Goal: Information Seeking & Learning: Check status

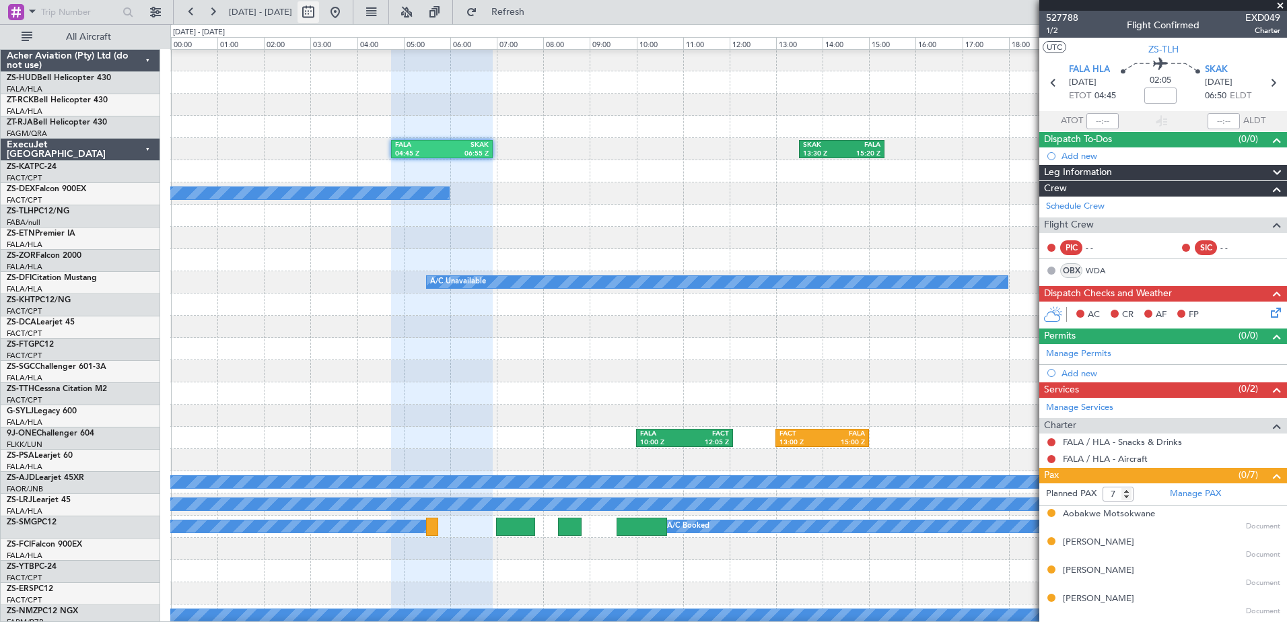
click at [319, 11] on button at bounding box center [308, 12] width 22 height 22
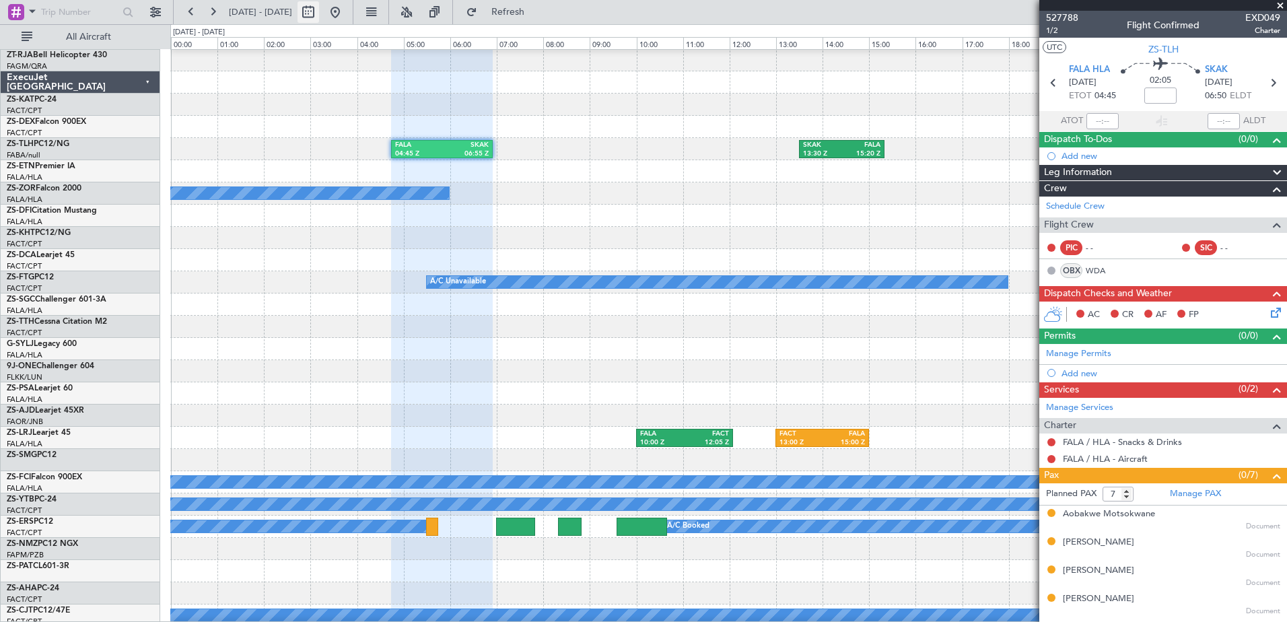
select select "9"
select select "2025"
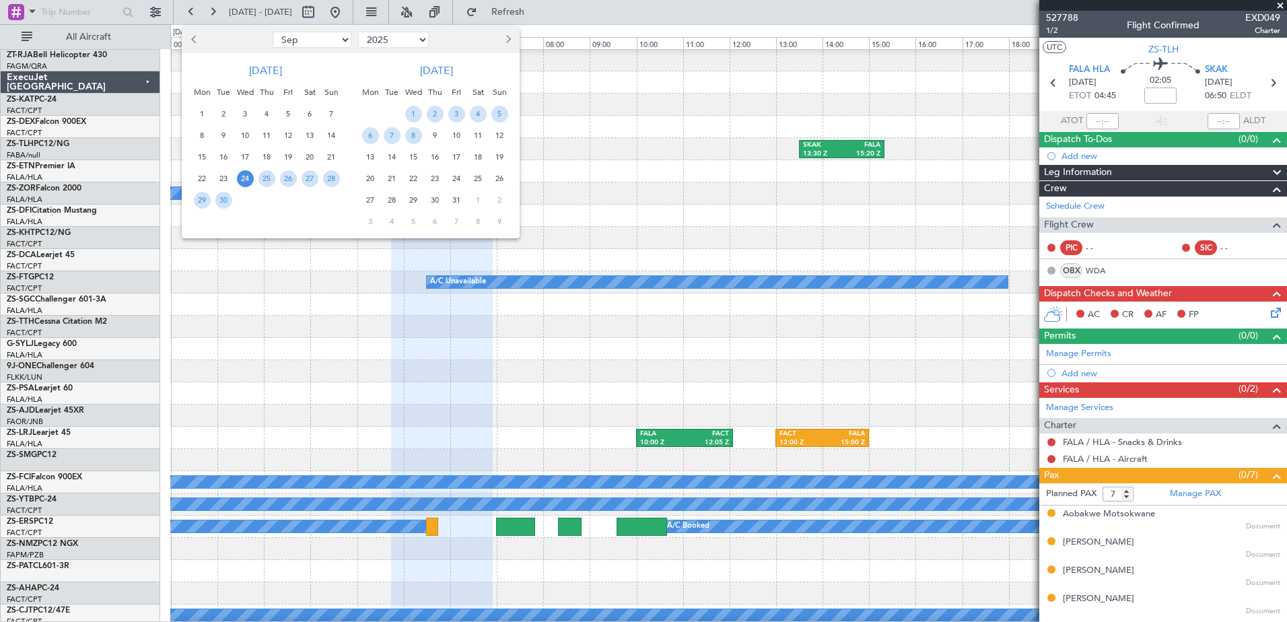
click at [369, 202] on span "27" at bounding box center [370, 200] width 17 height 17
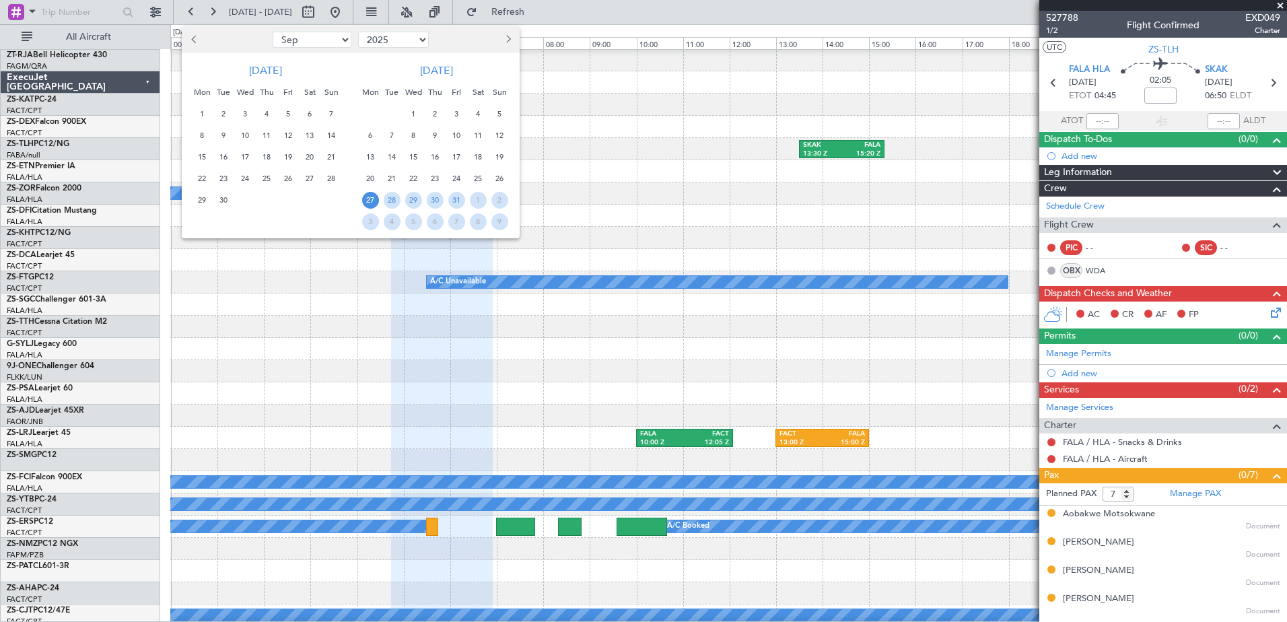
click at [369, 202] on span "27" at bounding box center [370, 200] width 17 height 17
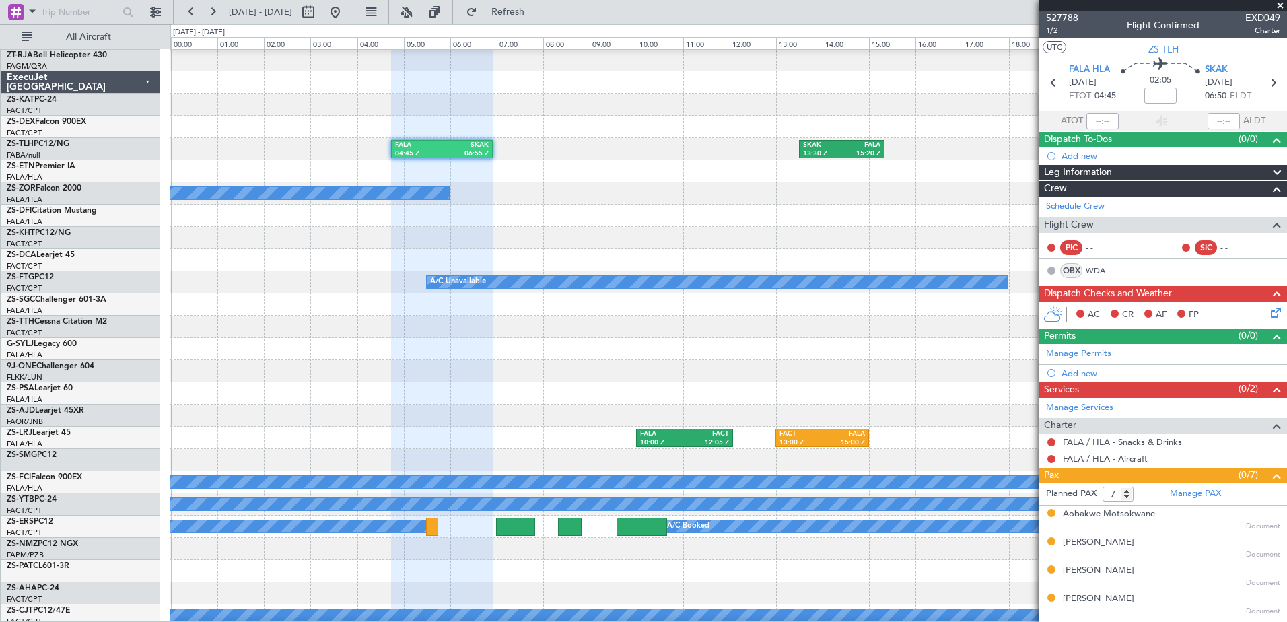
select select "10"
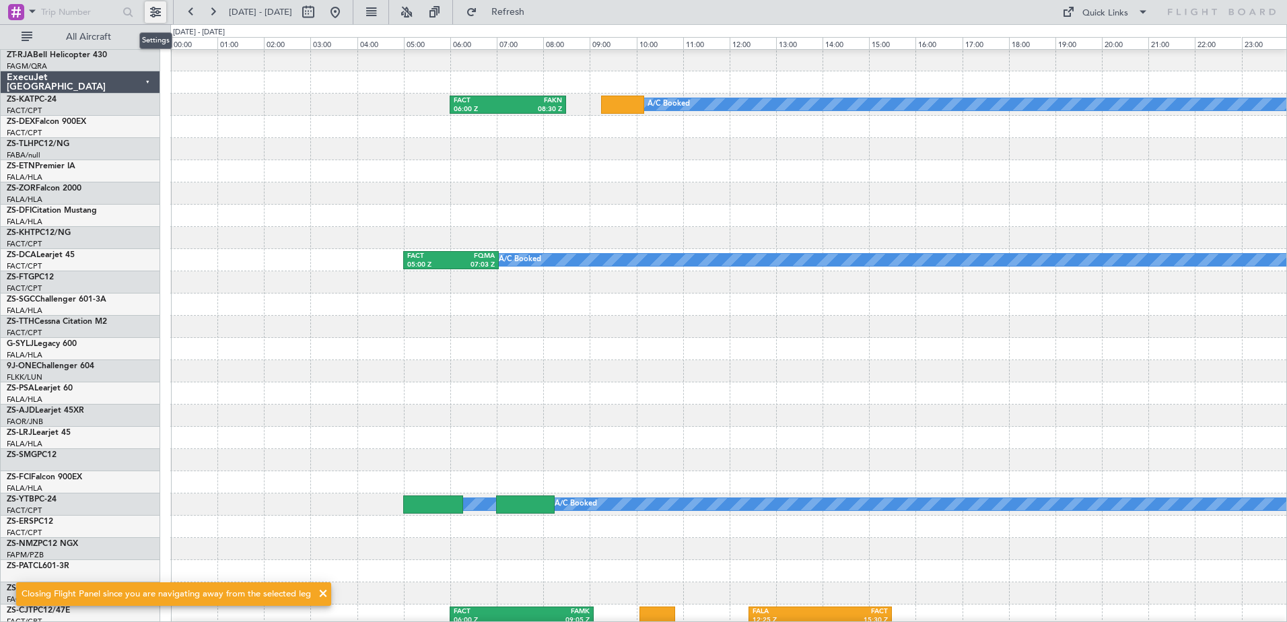
click at [150, 12] on button at bounding box center [156, 12] width 22 height 22
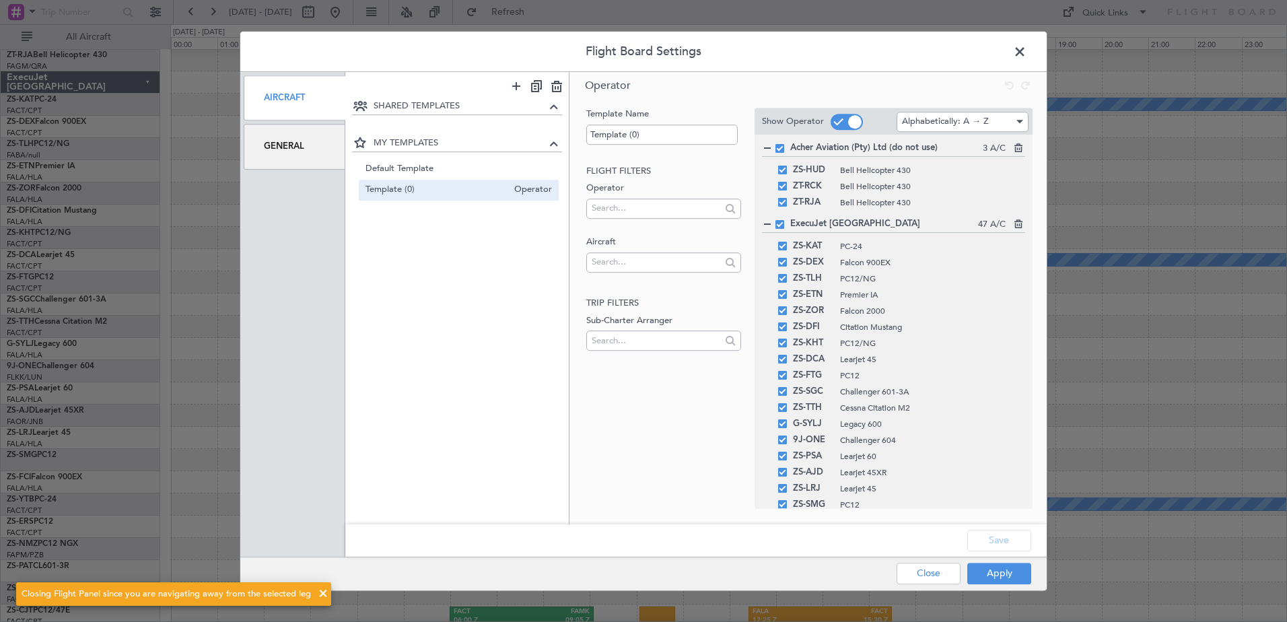
click at [268, 162] on div "General" at bounding box center [295, 146] width 102 height 45
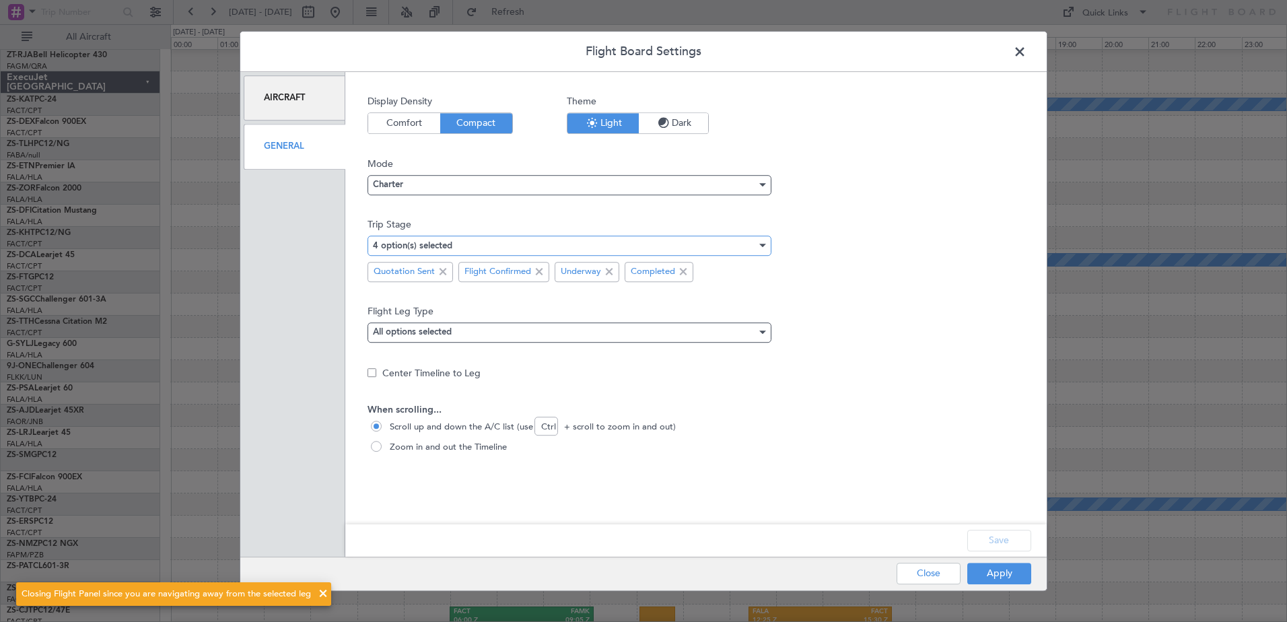
click at [407, 244] on mat-select-trigger "4 option(s) selected" at bounding box center [412, 246] width 79 height 9
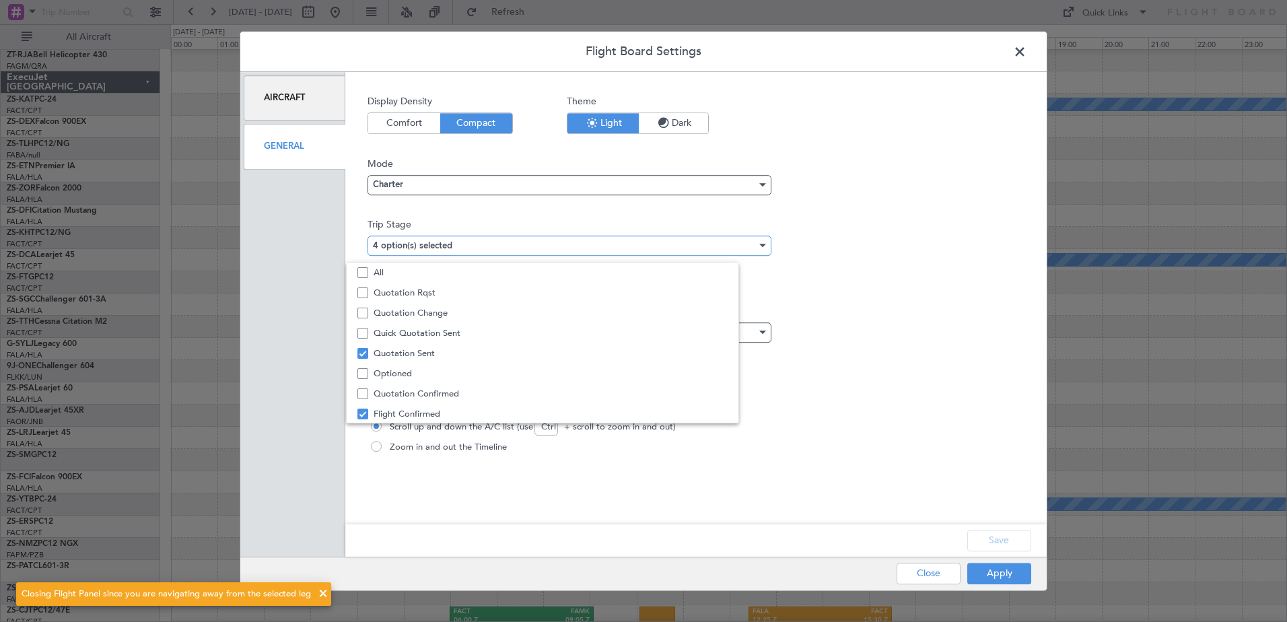
scroll to position [32, 0]
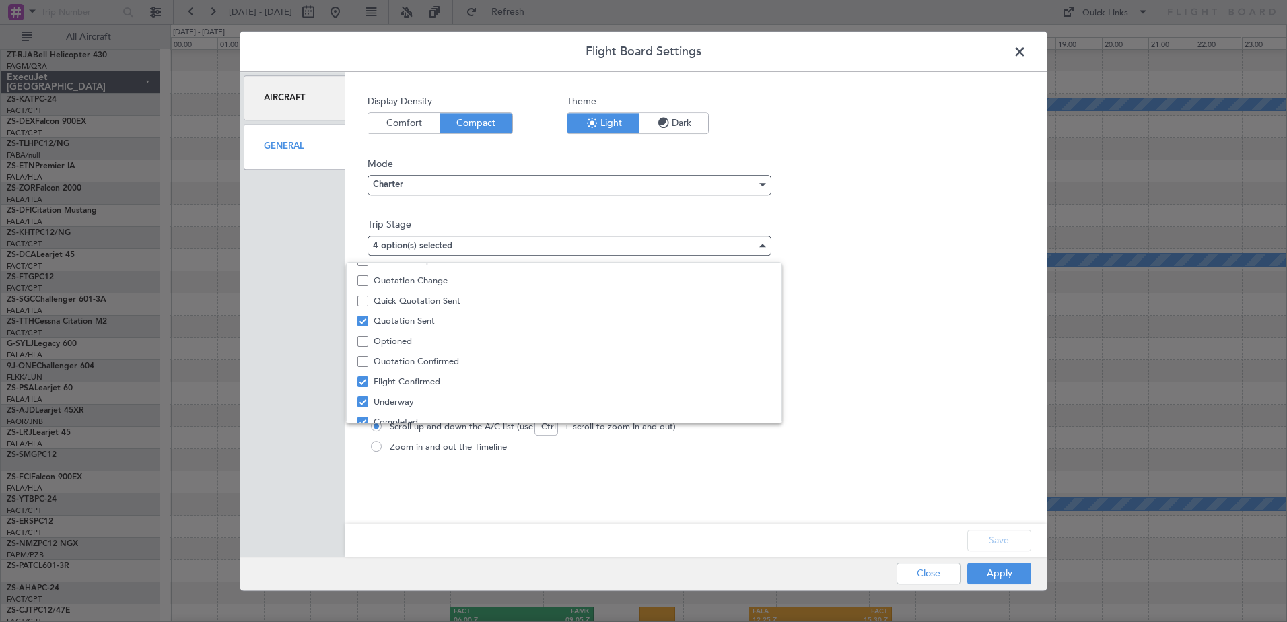
click at [993, 576] on div at bounding box center [643, 311] width 1287 height 622
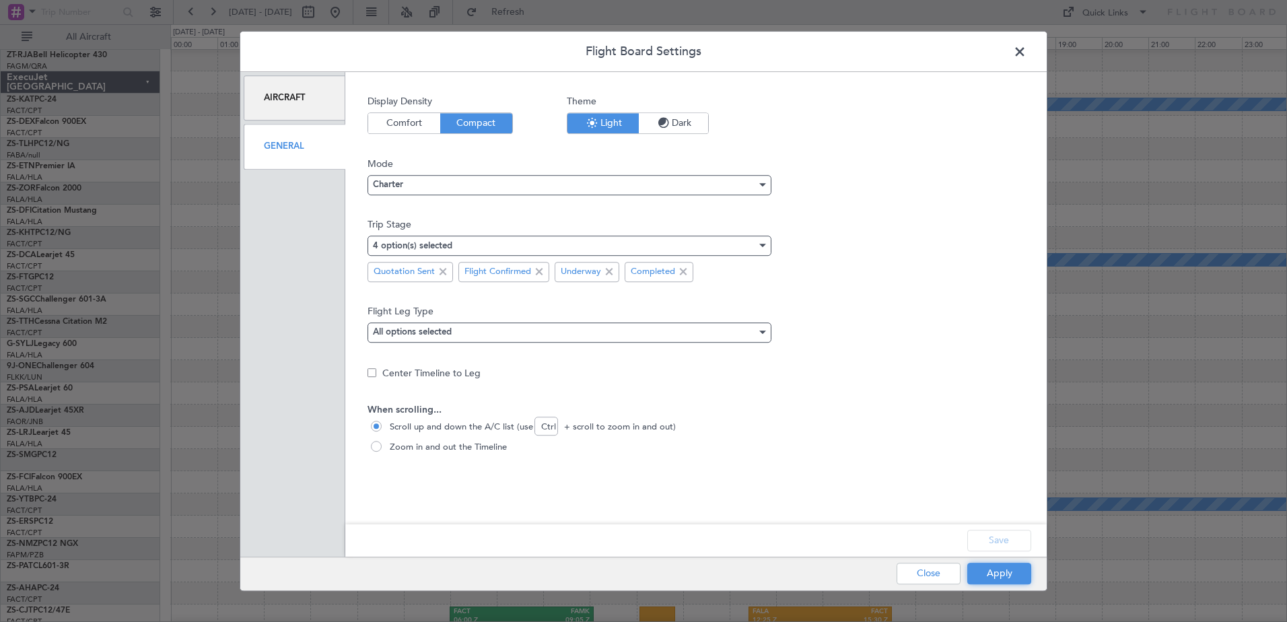
click at [993, 576] on button "Apply" at bounding box center [999, 574] width 64 height 22
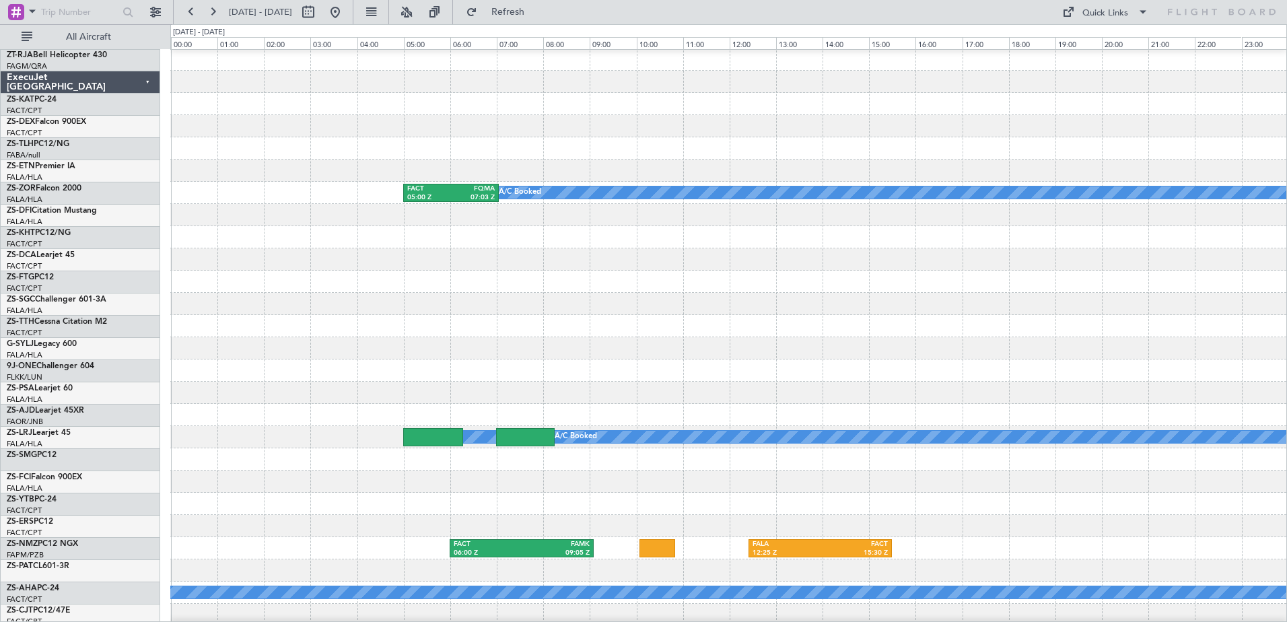
scroll to position [336, 0]
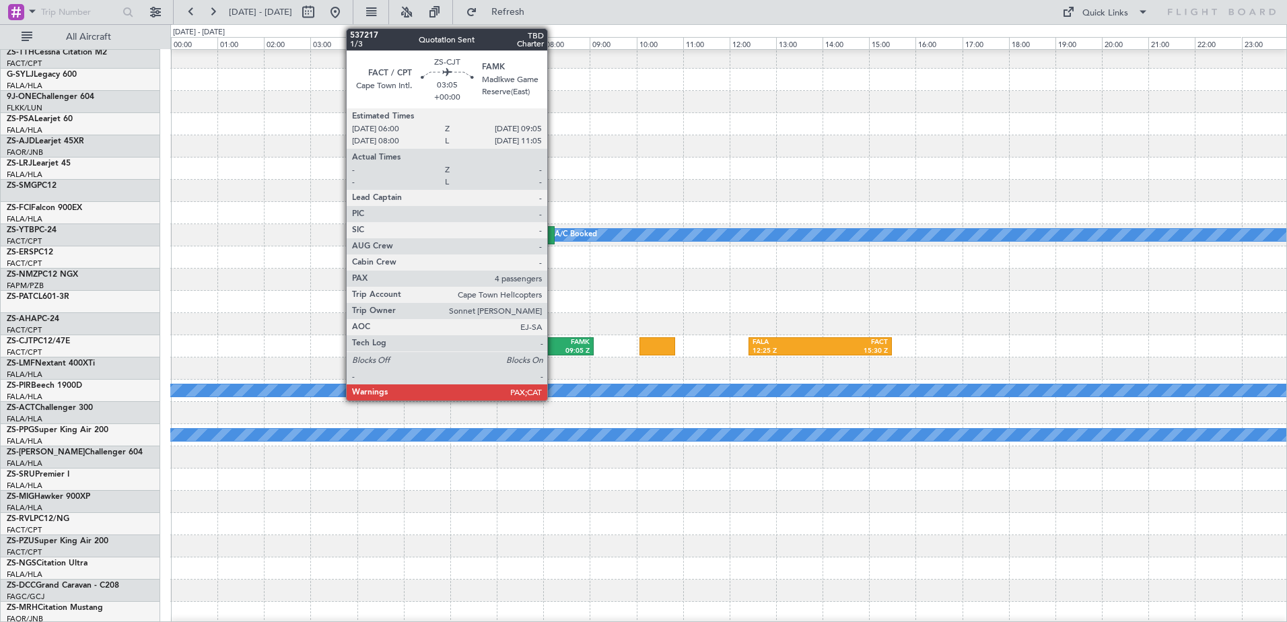
click at [553, 347] on div "09:05 Z" at bounding box center [556, 351] width 68 height 9
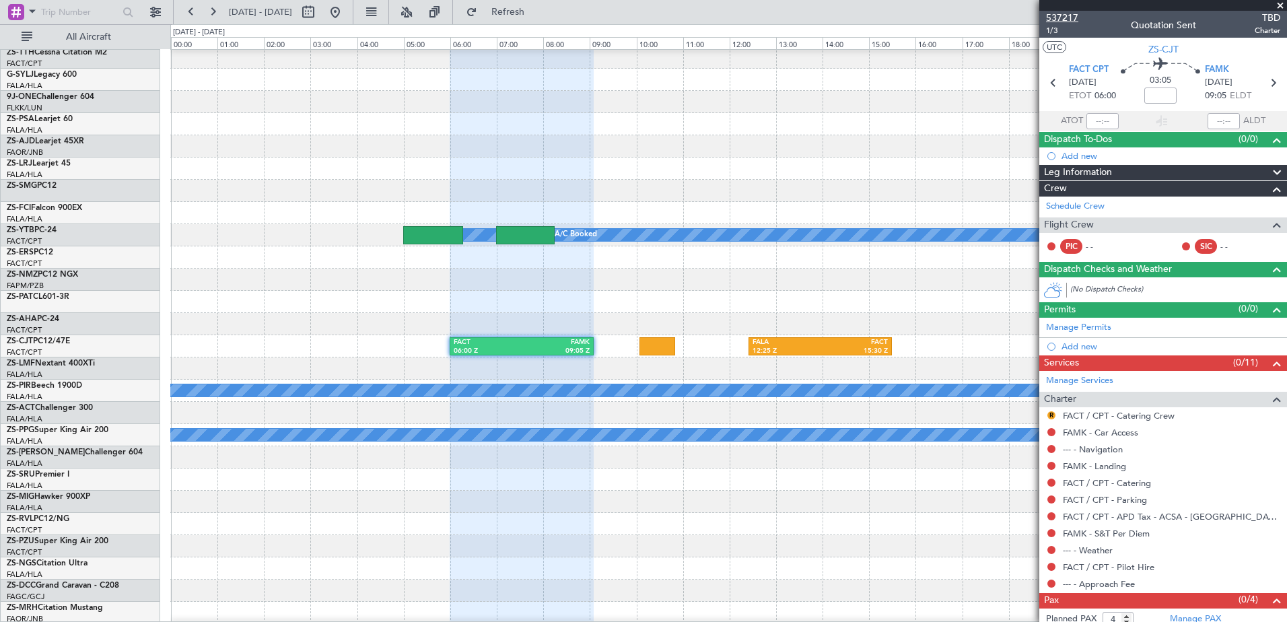
click at [1071, 17] on span "537217" at bounding box center [1062, 18] width 32 height 14
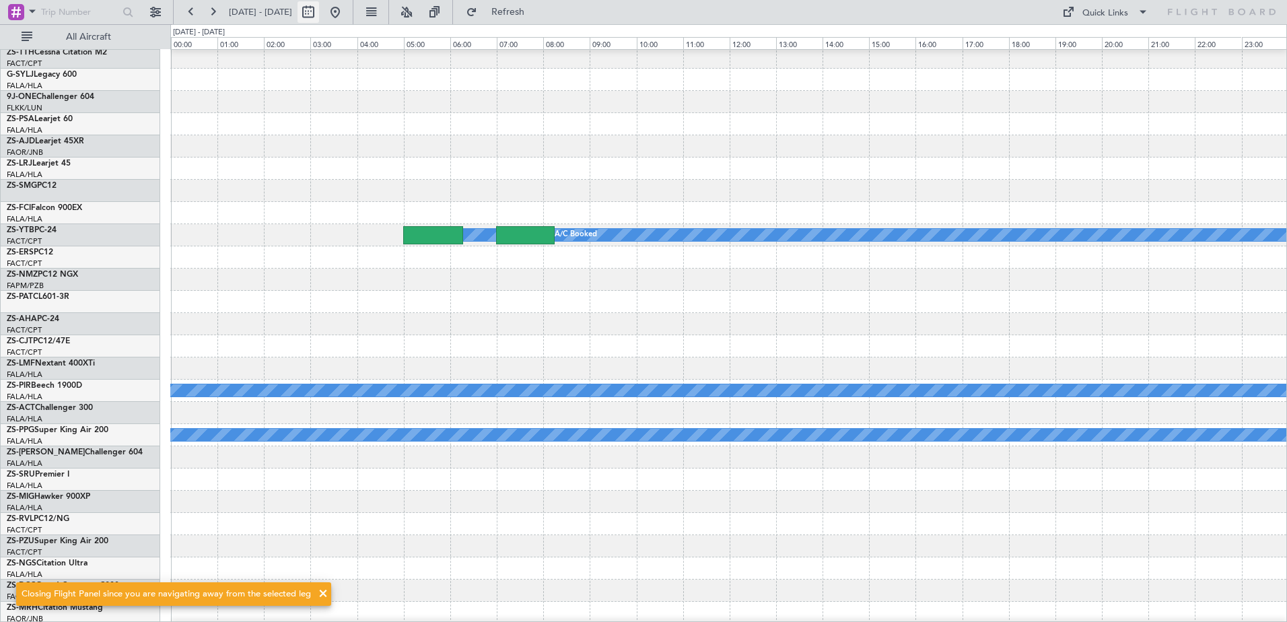
click at [319, 13] on button at bounding box center [308, 12] width 22 height 22
select select "10"
select select "2025"
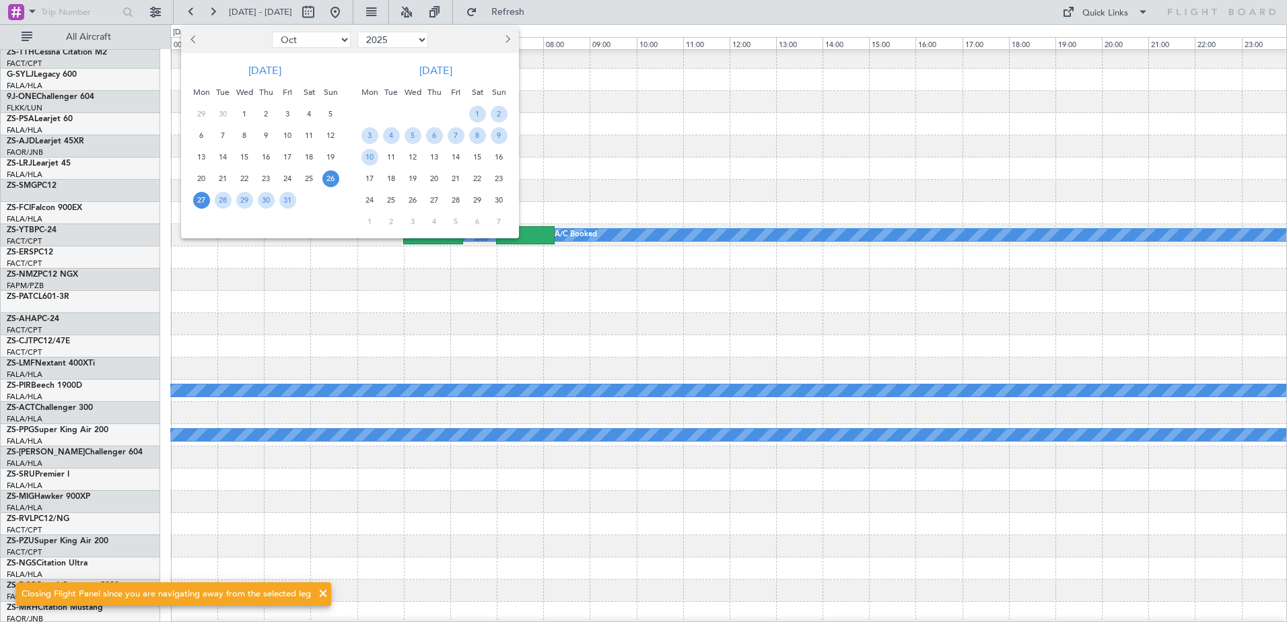
click at [330, 178] on span "26" at bounding box center [330, 178] width 17 height 17
click at [192, 45] on button "Previous month" at bounding box center [193, 40] width 15 height 22
select select "9"
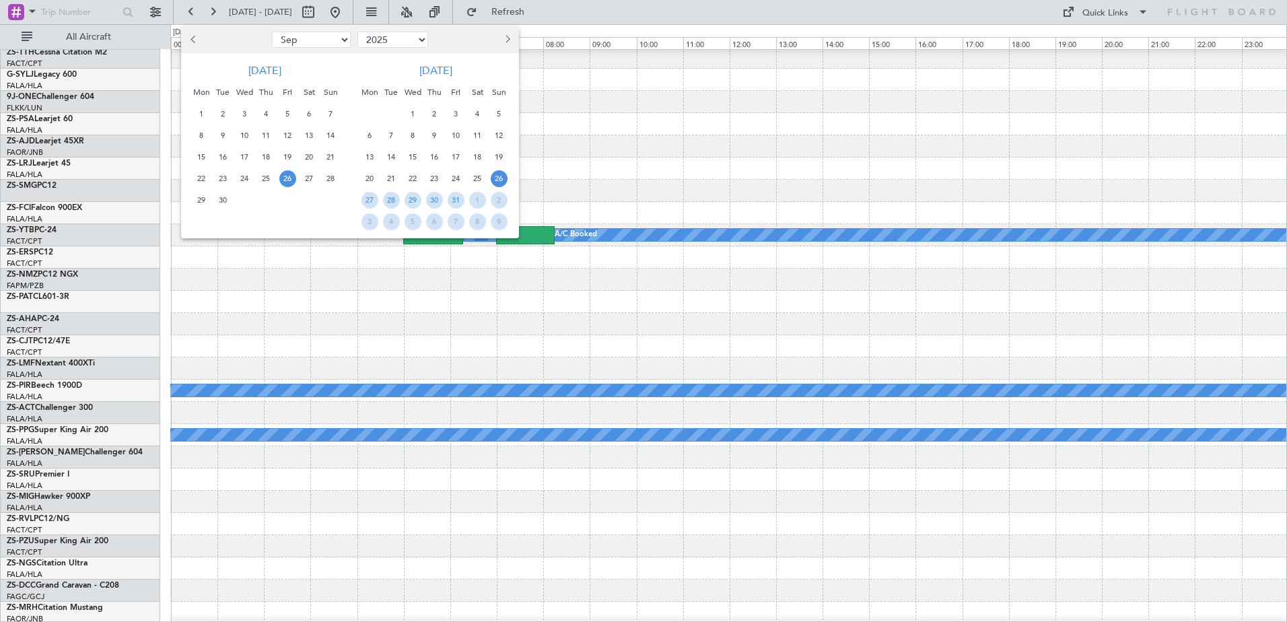
click at [289, 181] on span "26" at bounding box center [287, 178] width 17 height 17
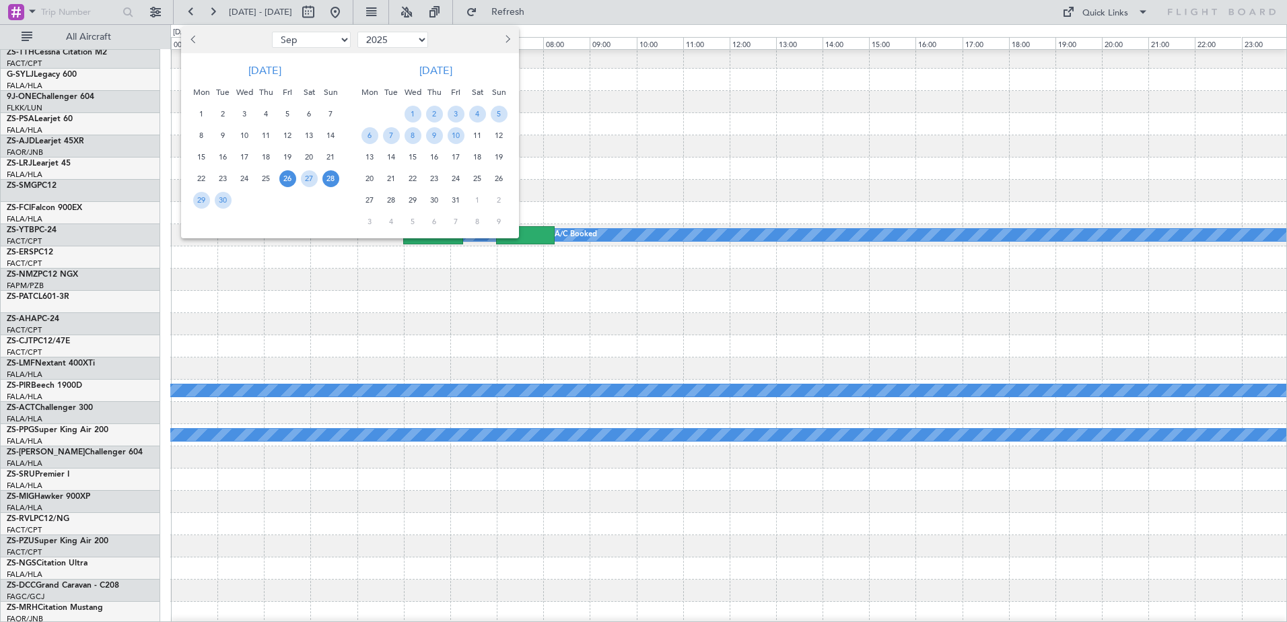
click at [328, 182] on span "28" at bounding box center [330, 178] width 17 height 17
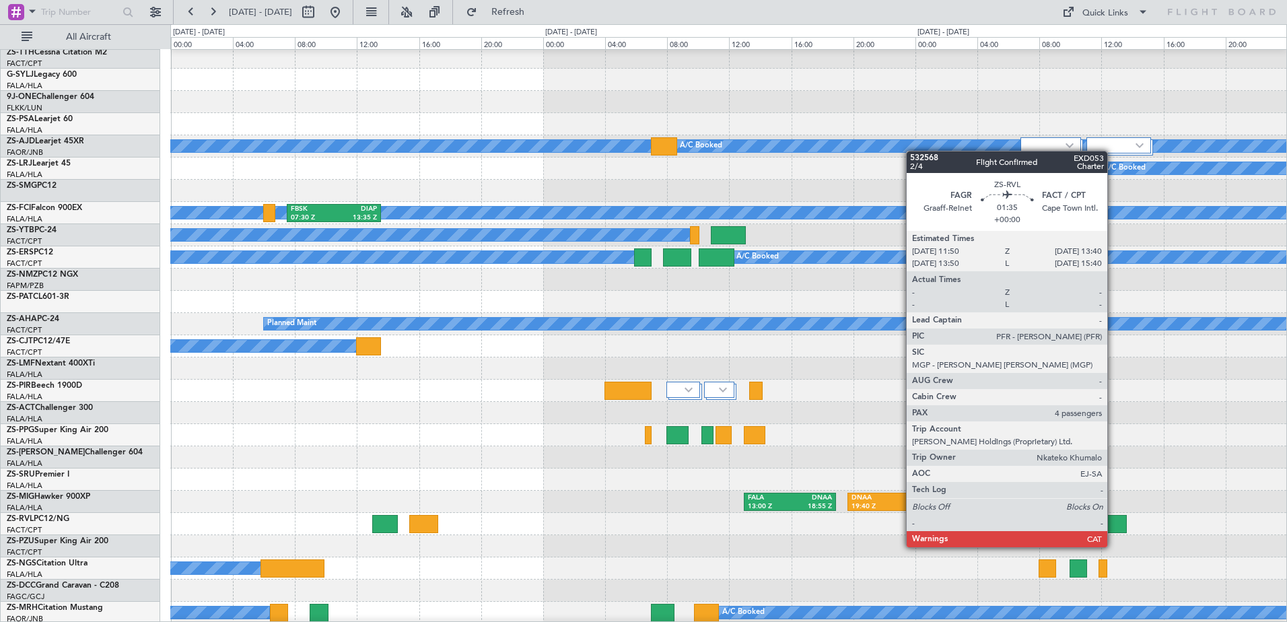
click at [1113, 522] on div at bounding box center [1112, 524] width 29 height 18
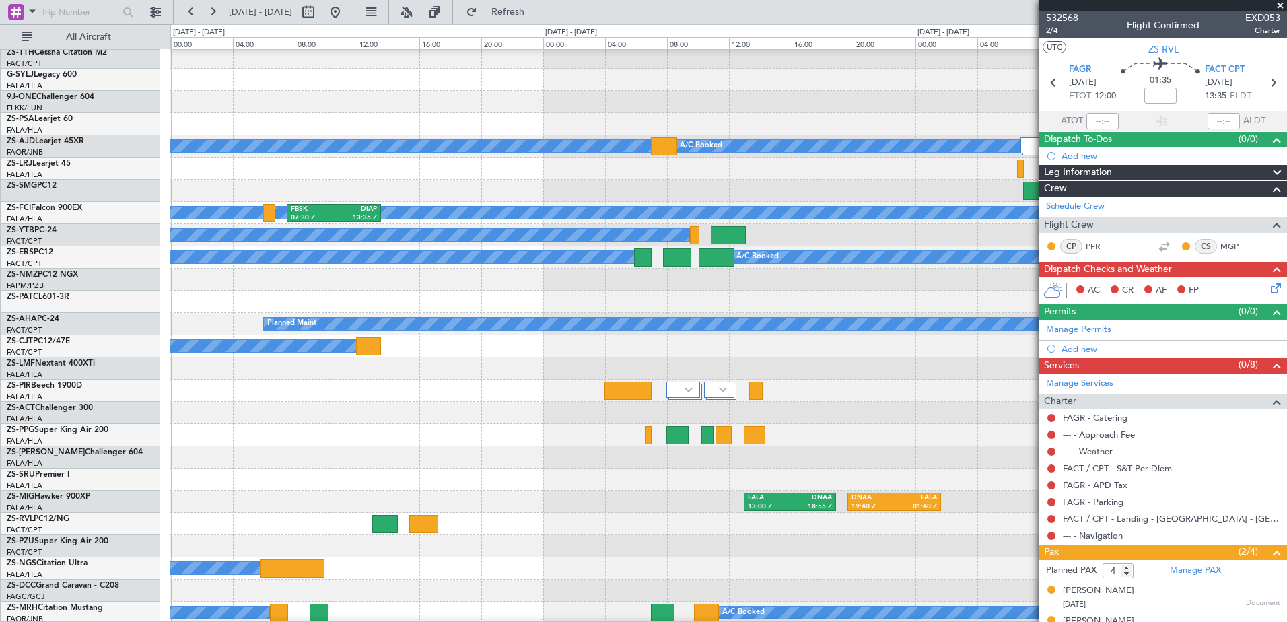
click at [1056, 20] on span "532568" at bounding box center [1062, 18] width 32 height 14
click at [1277, 3] on div at bounding box center [1163, 5] width 248 height 11
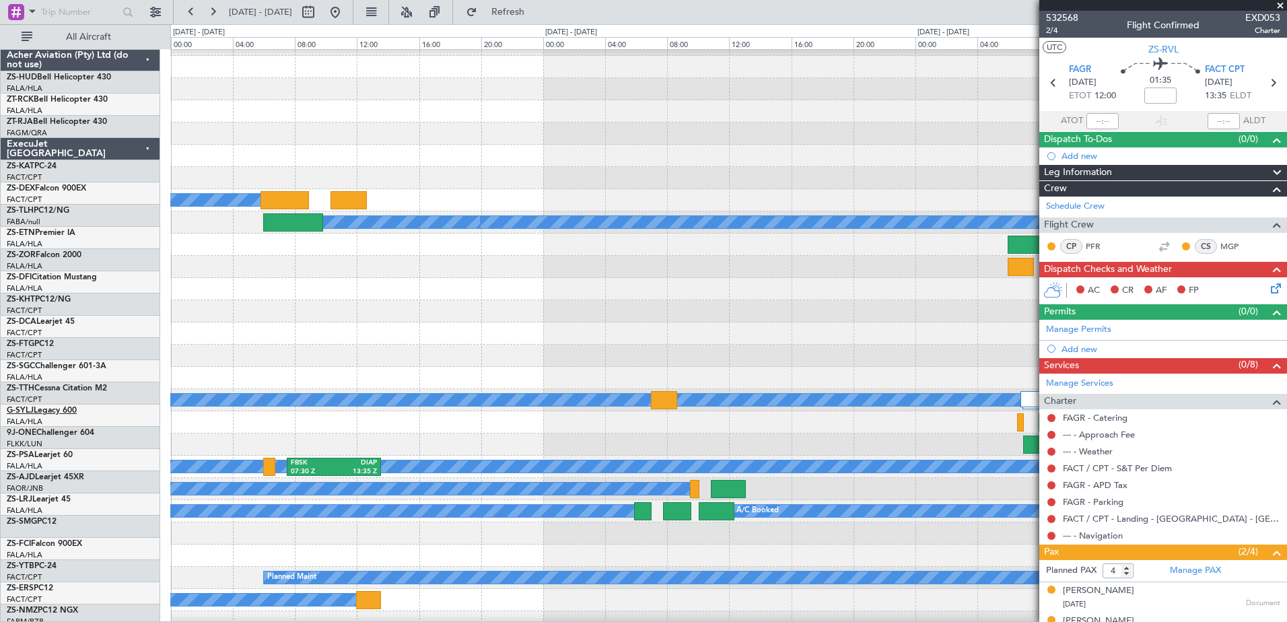
scroll to position [0, 0]
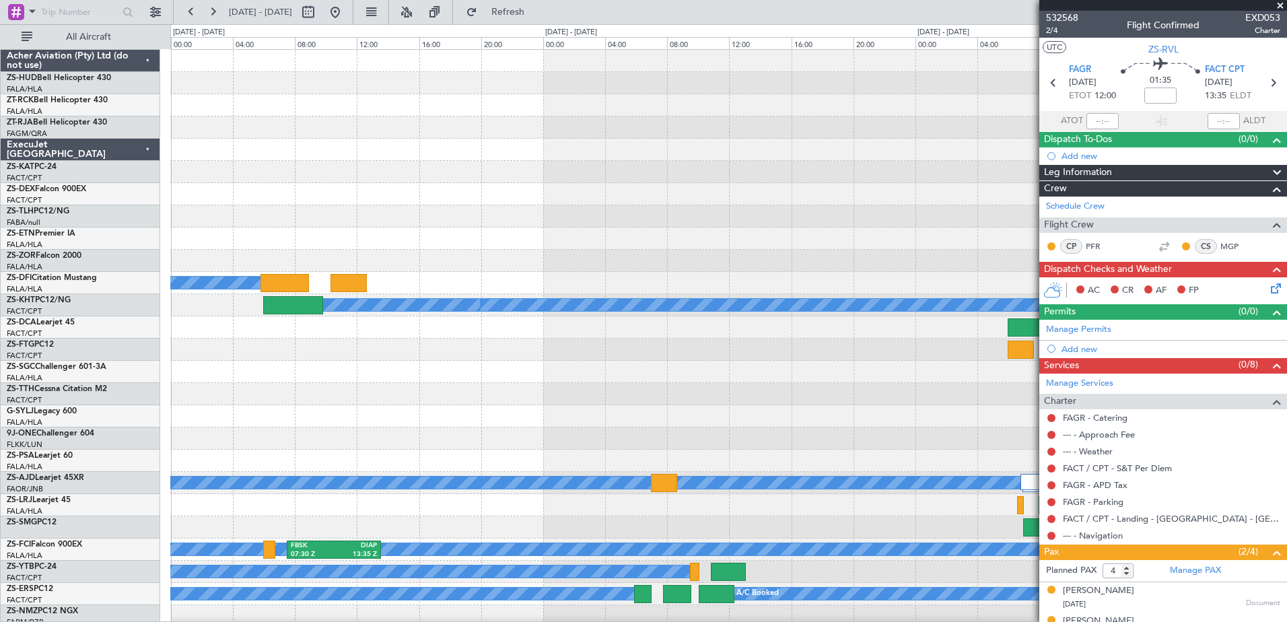
drag, startPoint x: 1281, startPoint y: 3, endPoint x: 1247, endPoint y: 1, distance: 34.4
click at [1278, 3] on span at bounding box center [1279, 6] width 13 height 12
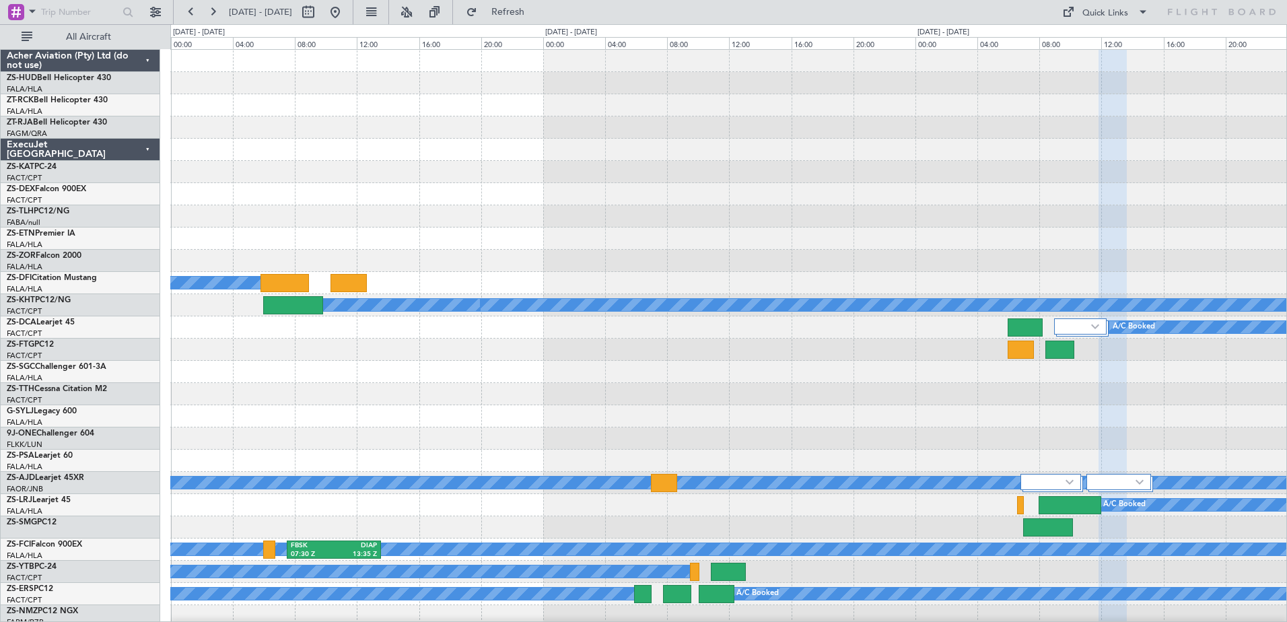
type input "0"
